Goal: Book appointment/travel/reservation

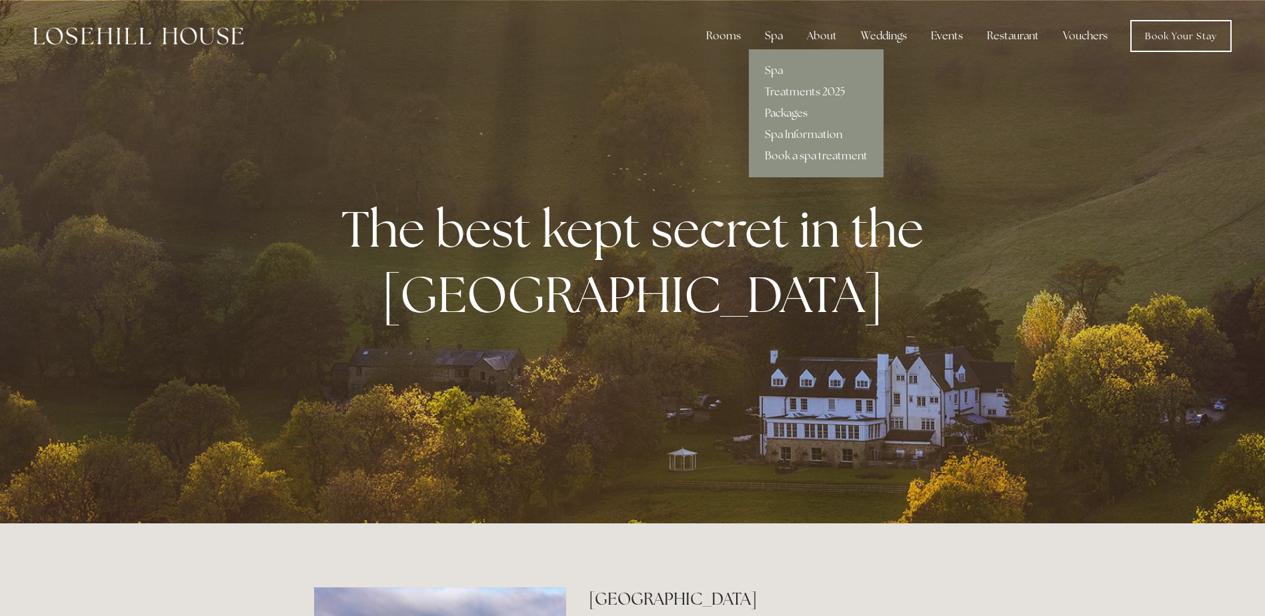
click at [795, 115] on link "Packages" at bounding box center [816, 113] width 135 height 21
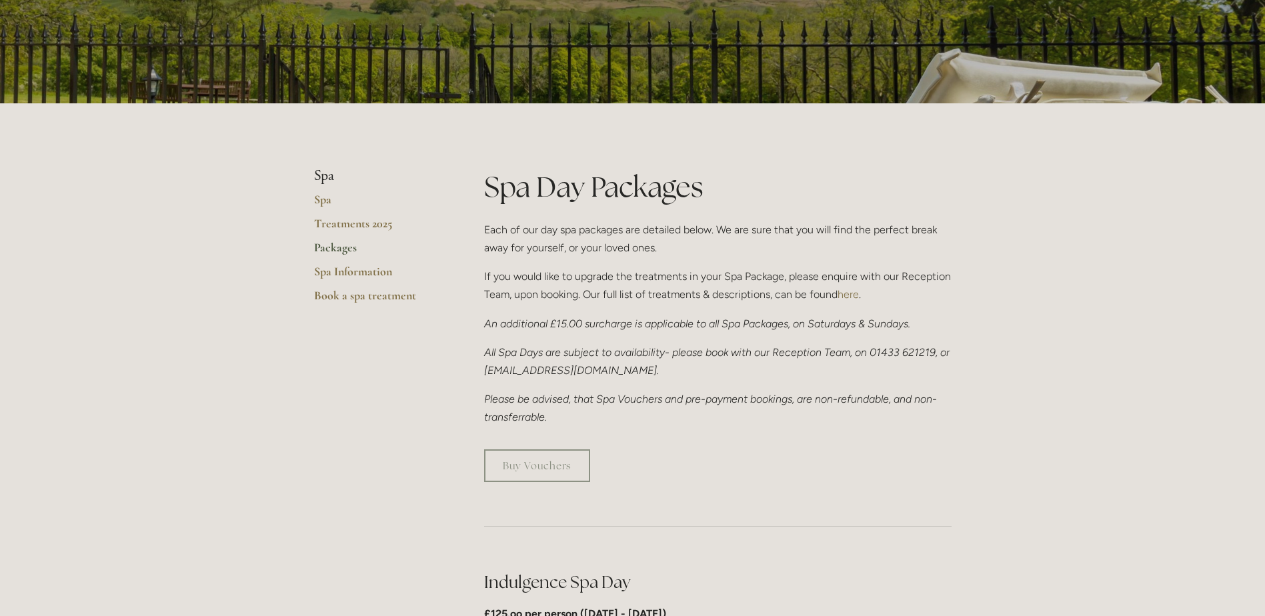
scroll to position [200, 0]
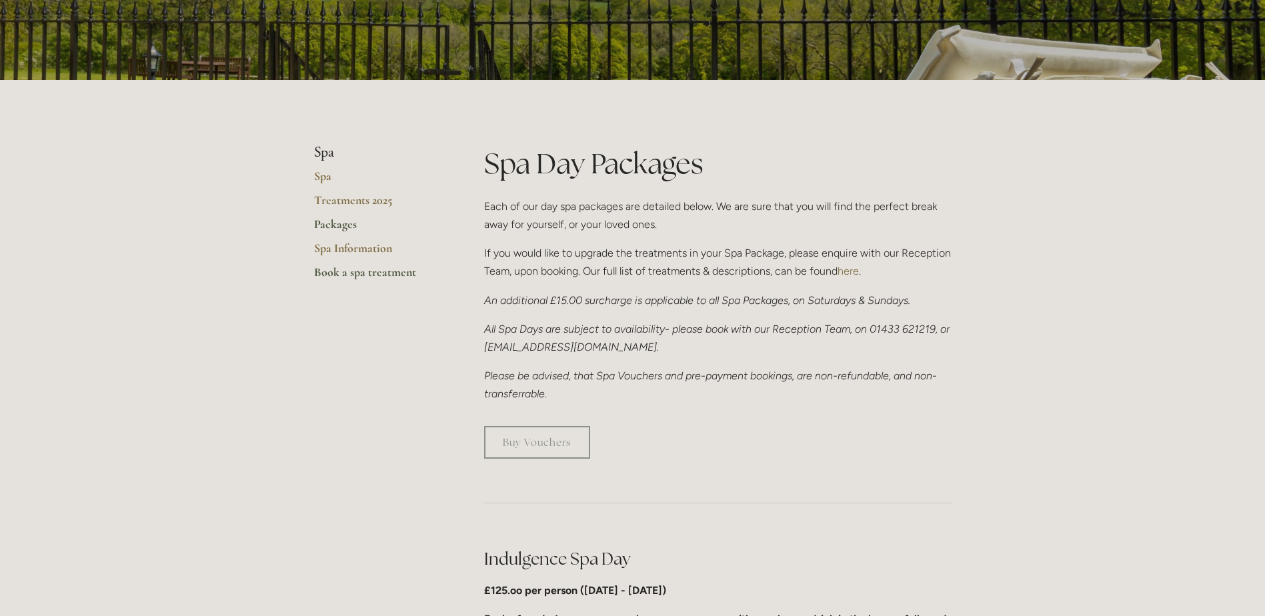
click at [352, 271] on link "Book a spa treatment" at bounding box center [377, 277] width 127 height 24
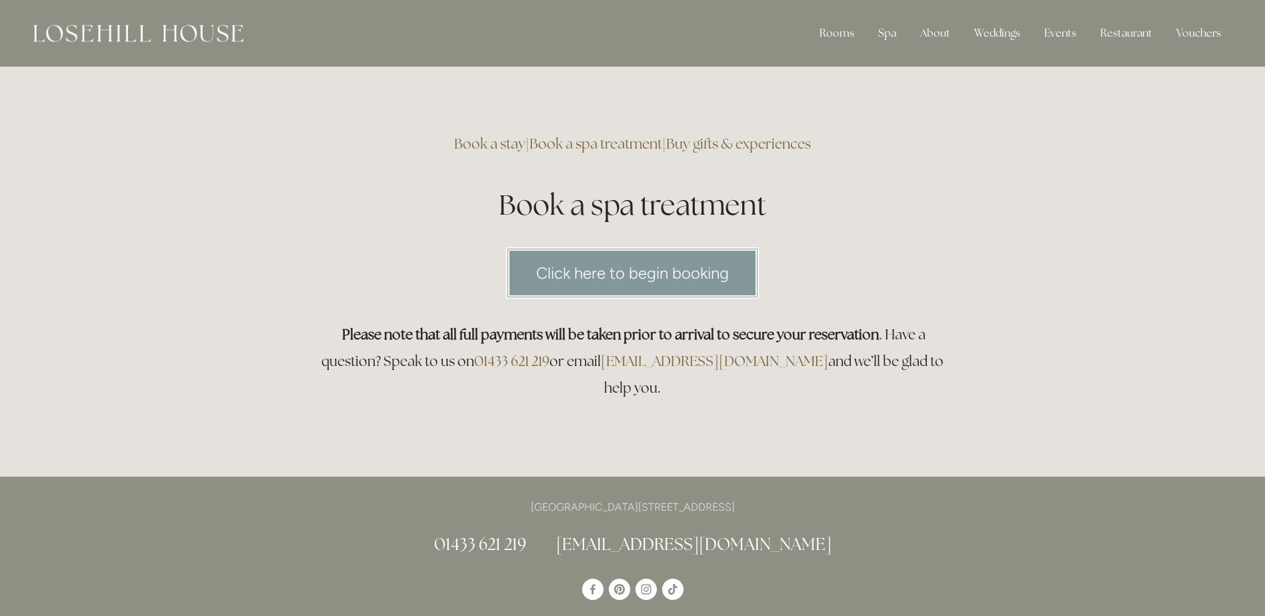
click at [608, 292] on link "Click here to begin booking" at bounding box center [632, 272] width 253 height 51
